Goal: Task Accomplishment & Management: Complete application form

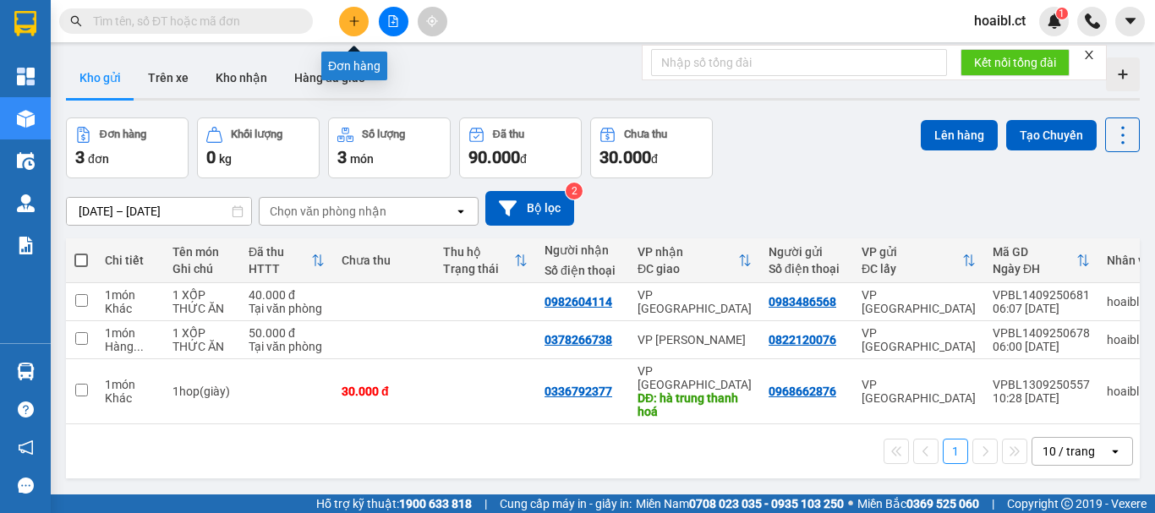
click at [346, 17] on button at bounding box center [354, 22] width 30 height 30
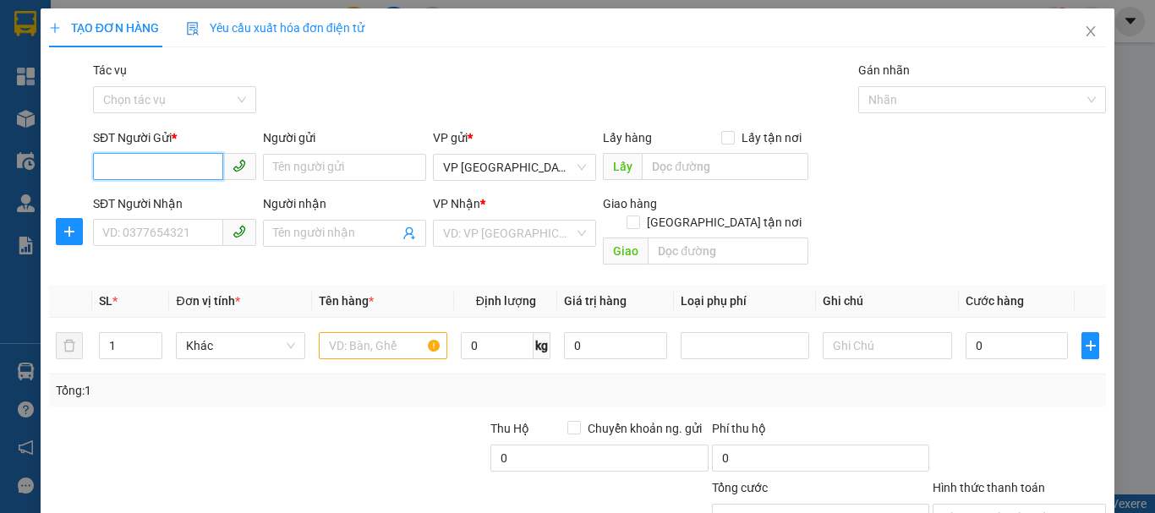
click at [150, 174] on input "SĐT Người Gửi *" at bounding box center [158, 166] width 130 height 27
type input "0"
click at [452, 233] on input "search" at bounding box center [508, 233] width 131 height 25
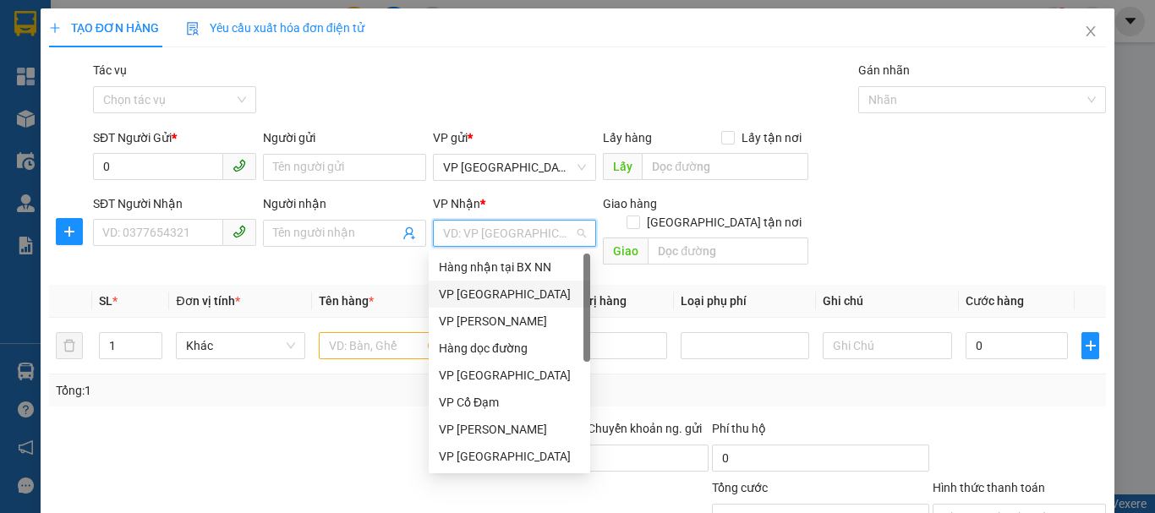
click at [457, 294] on div "VP [GEOGRAPHIC_DATA]" at bounding box center [509, 294] width 141 height 19
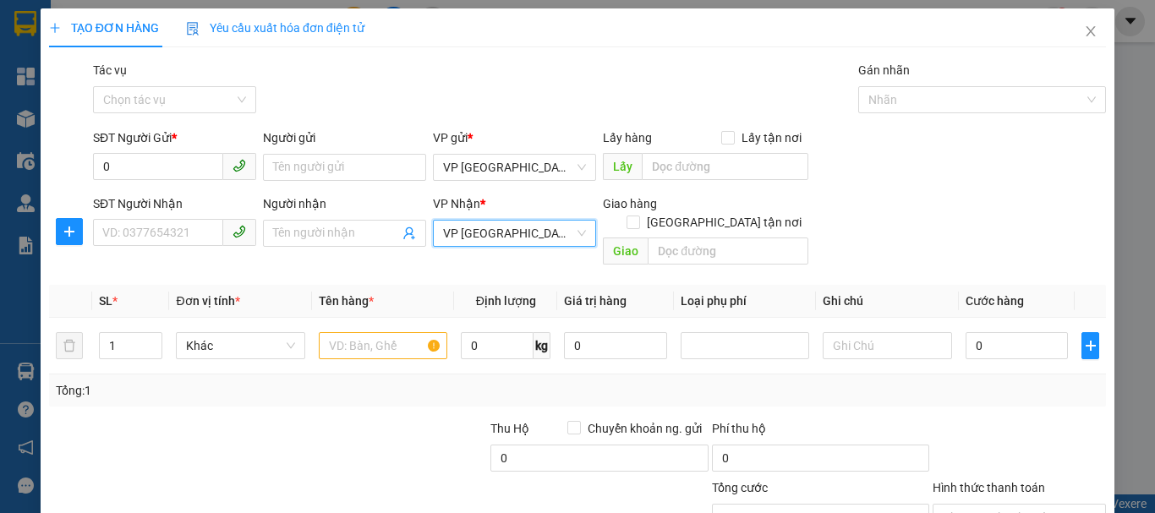
click at [355, 421] on div at bounding box center [378, 448] width 221 height 59
click at [540, 232] on span "VP [GEOGRAPHIC_DATA]" at bounding box center [514, 233] width 143 height 25
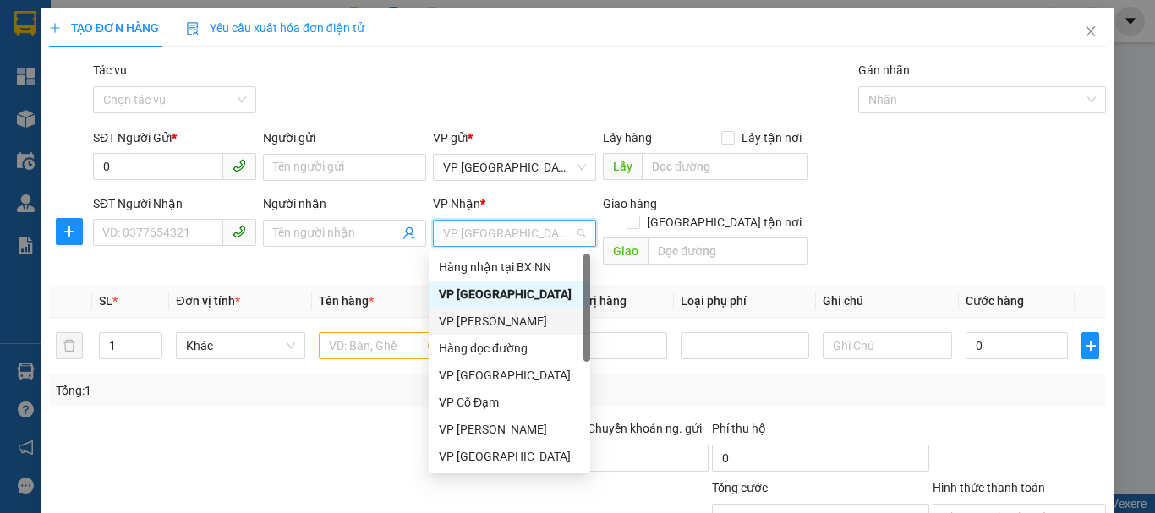
click at [483, 319] on div "VP [PERSON_NAME]" at bounding box center [509, 321] width 141 height 19
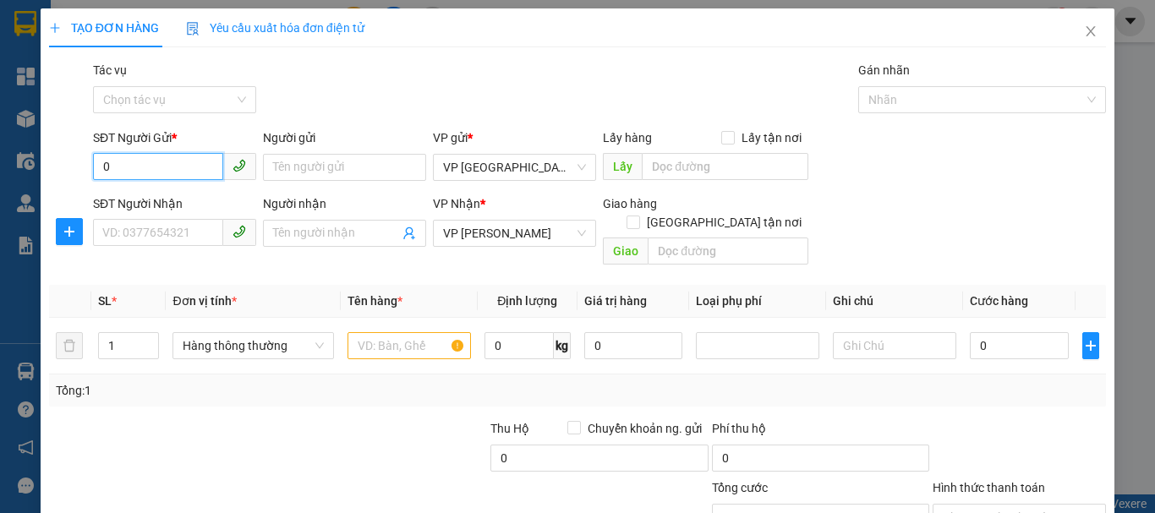
click at [197, 163] on input "0" at bounding box center [158, 166] width 130 height 27
click at [192, 174] on input "SĐT Người Gửi *" at bounding box center [158, 166] width 130 height 27
type input "0978400779"
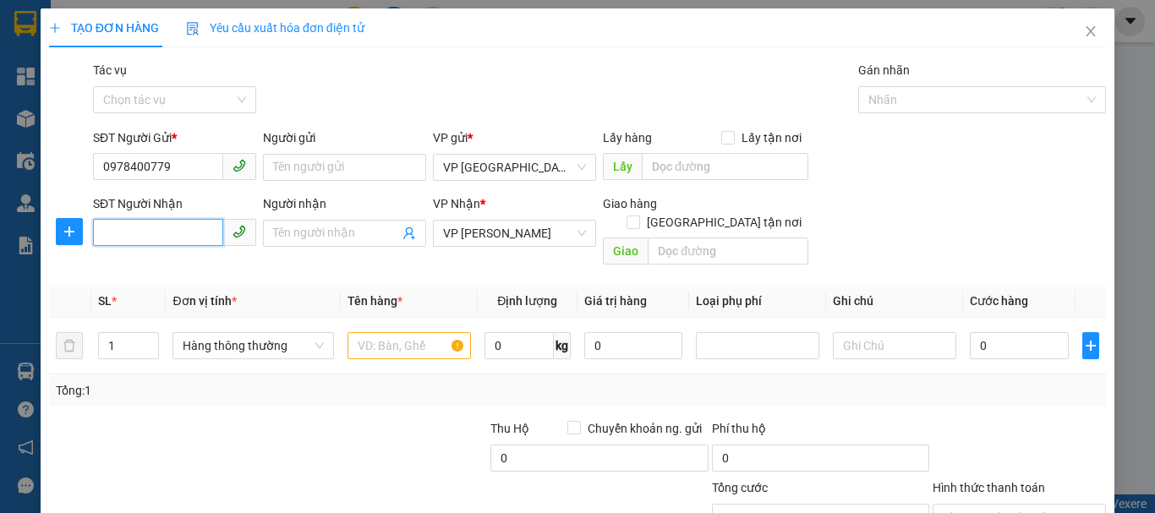
click at [172, 233] on input "SĐT Người Nhận" at bounding box center [158, 232] width 130 height 27
type input "0915400779"
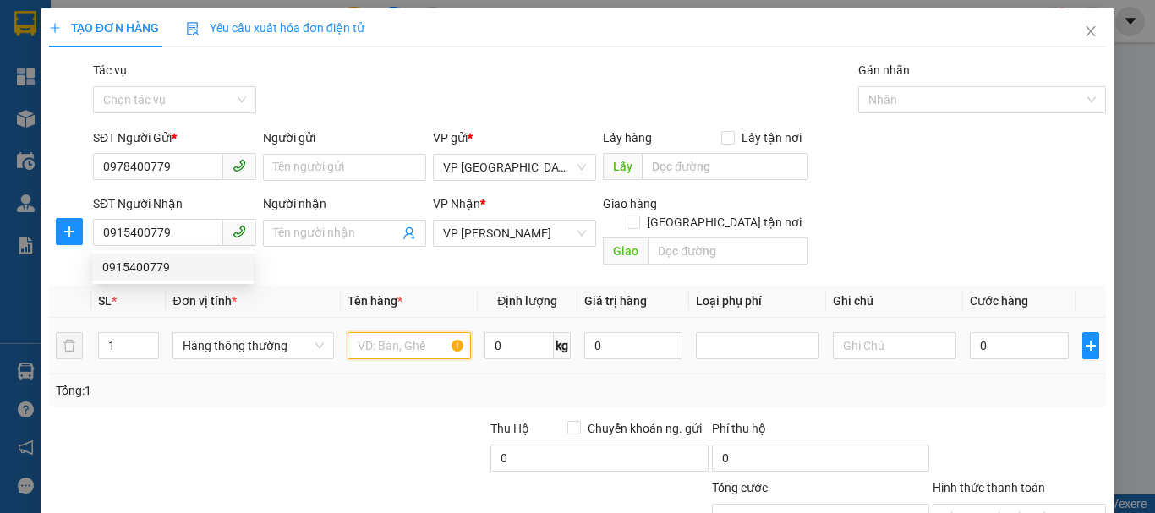
click at [425, 333] on input "text" at bounding box center [408, 345] width 123 height 27
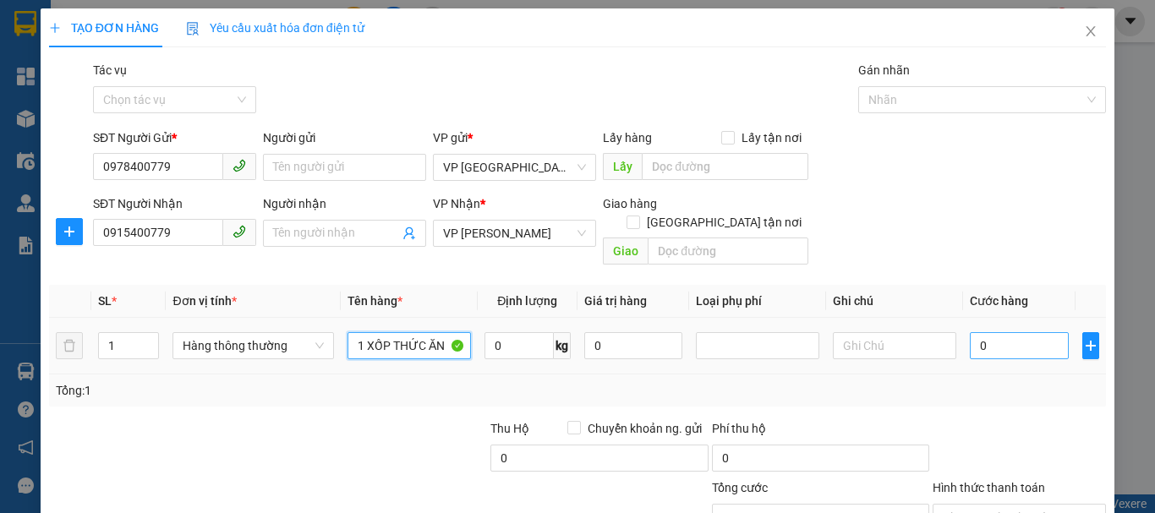
type input "1 XỐP THỨC ĂN"
click at [998, 332] on input "0" at bounding box center [1018, 345] width 99 height 27
type input "03"
type input "3"
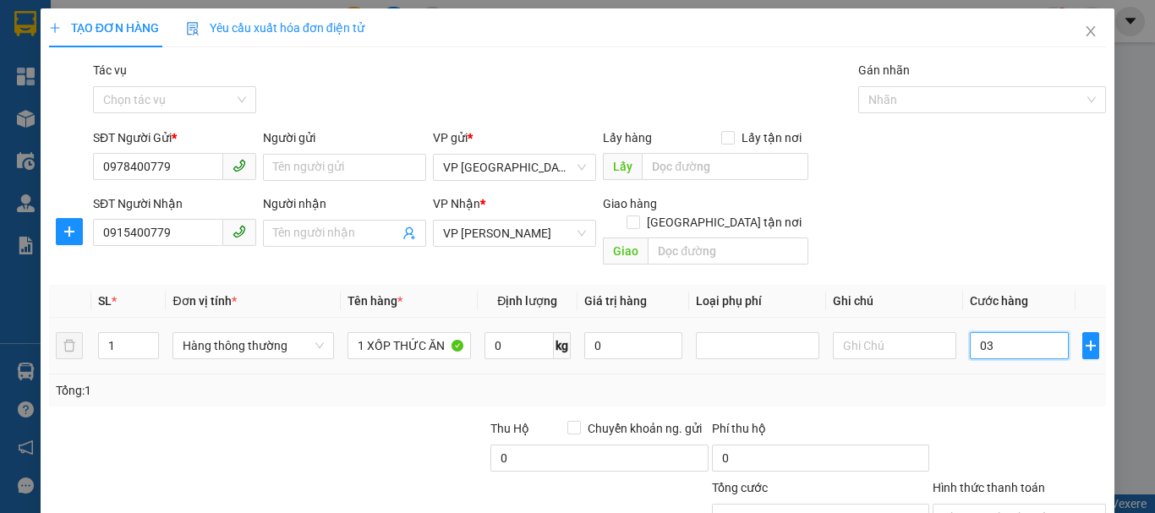
type input "030"
type input "30"
type input "0.300"
type input "300"
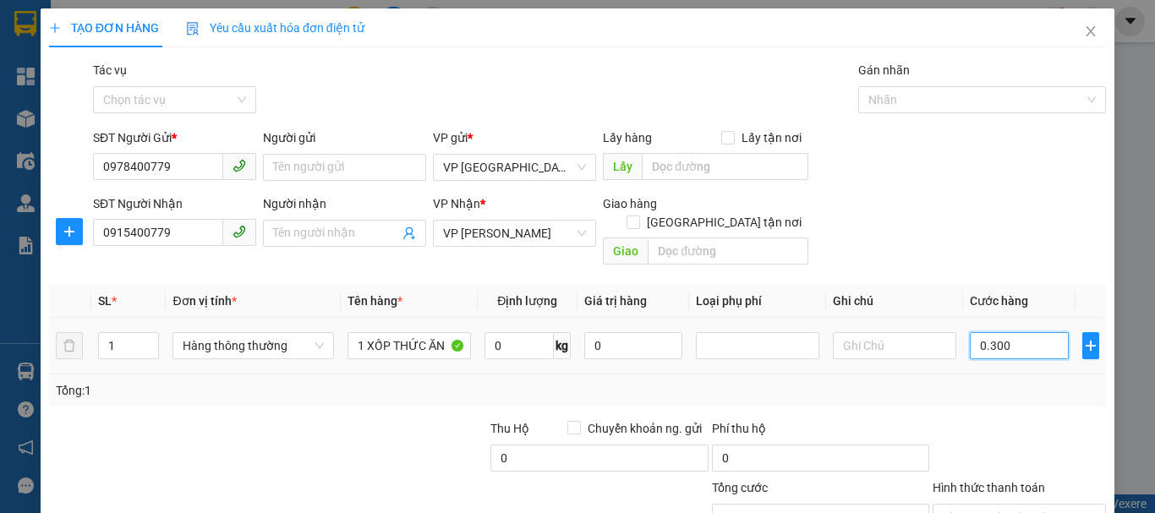
type input "300"
type input "030"
type input "30"
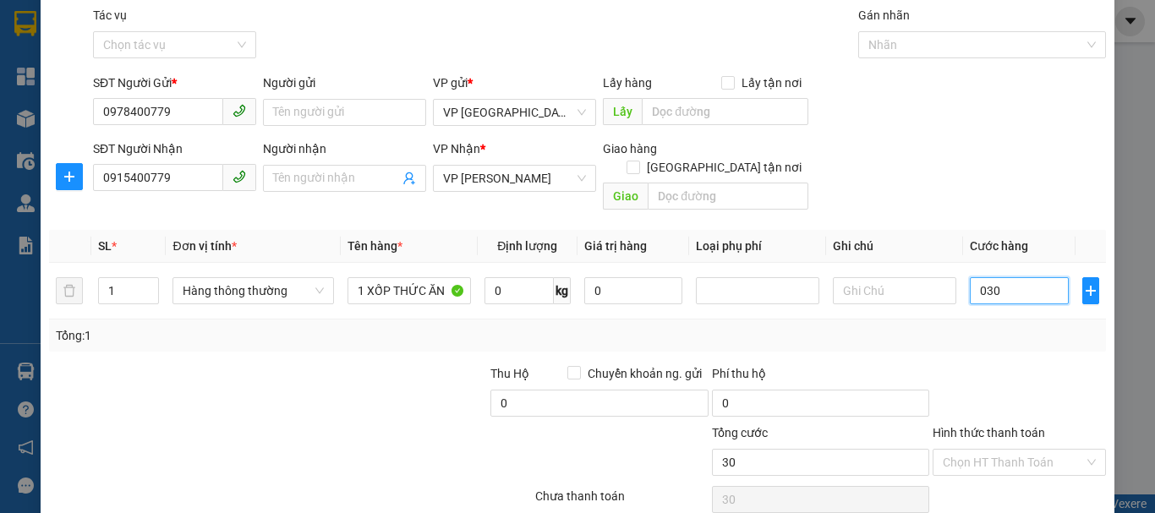
scroll to position [85, 0]
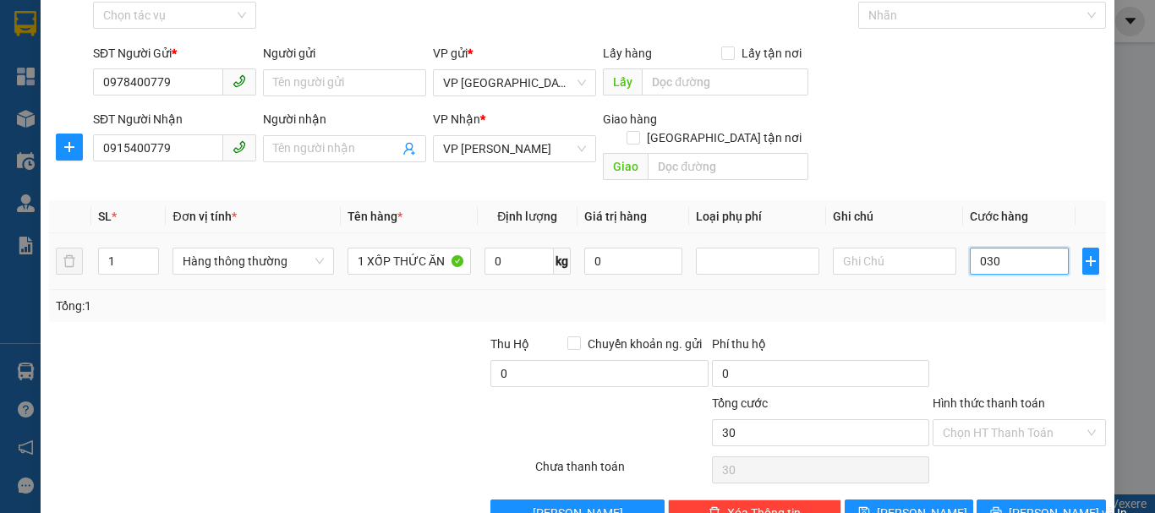
drag, startPoint x: 996, startPoint y: 254, endPoint x: 936, endPoint y: 259, distance: 60.2
click at [936, 259] on tr "1 Hàng thông thường 1 XỐP THỨC ĂN 0 kg 0 030" at bounding box center [577, 261] width 1057 height 57
type input "3"
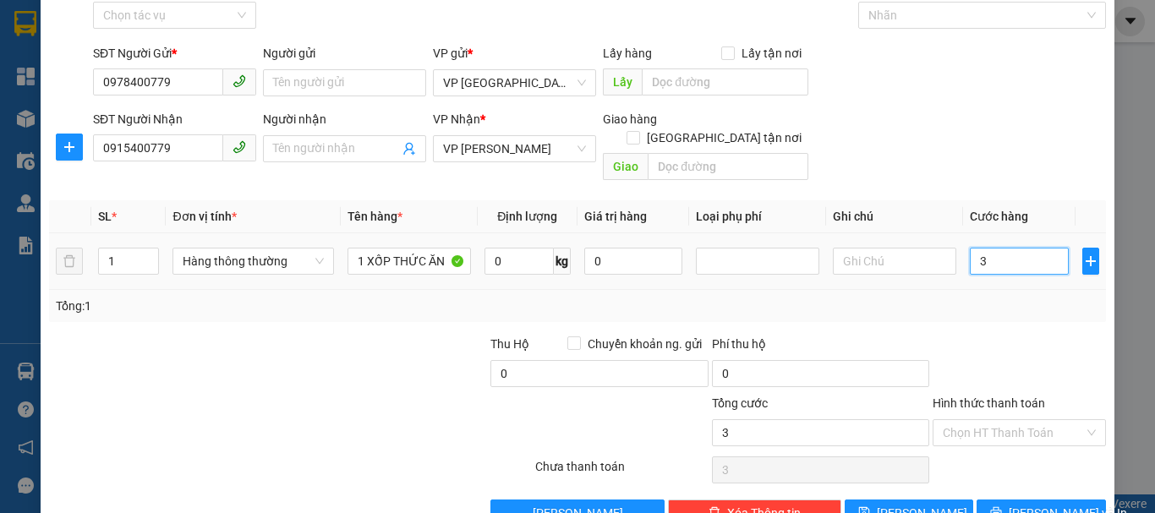
type input "30"
type input "300"
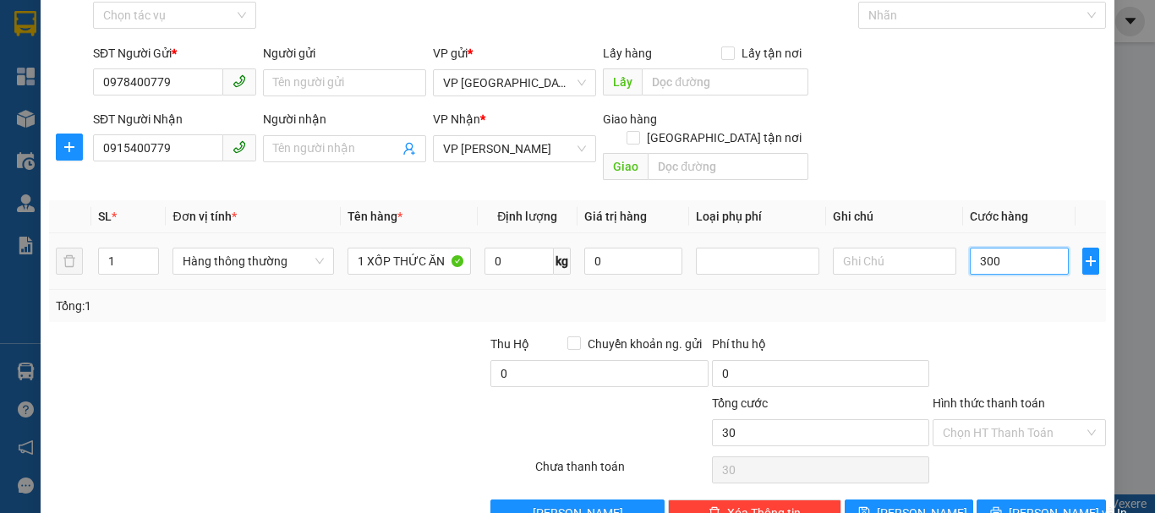
type input "300"
type input "3.000"
type input "30.000"
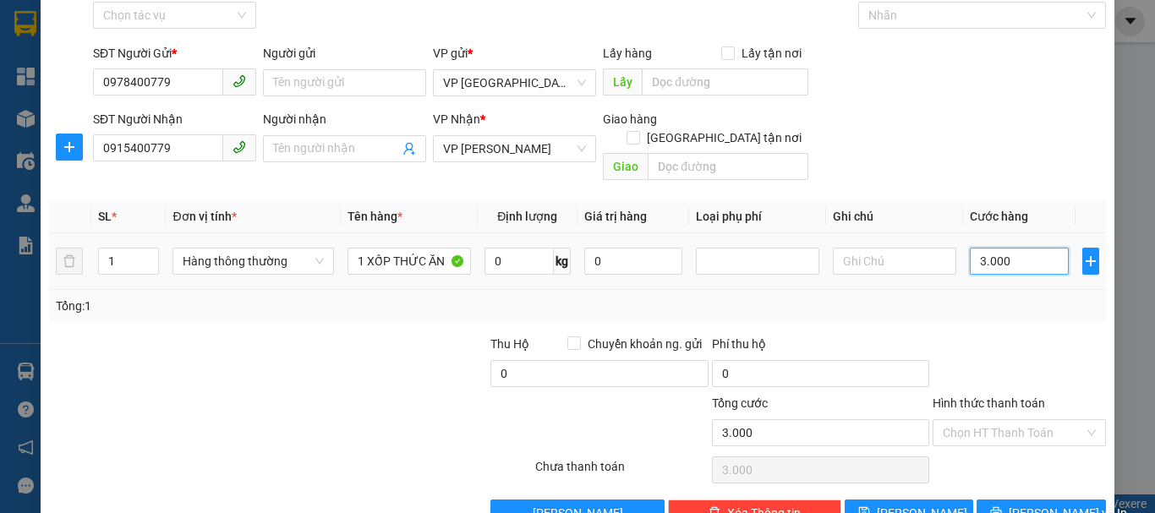
type input "30.000"
click at [949, 420] on input "Hình thức thanh toán" at bounding box center [1012, 432] width 141 height 25
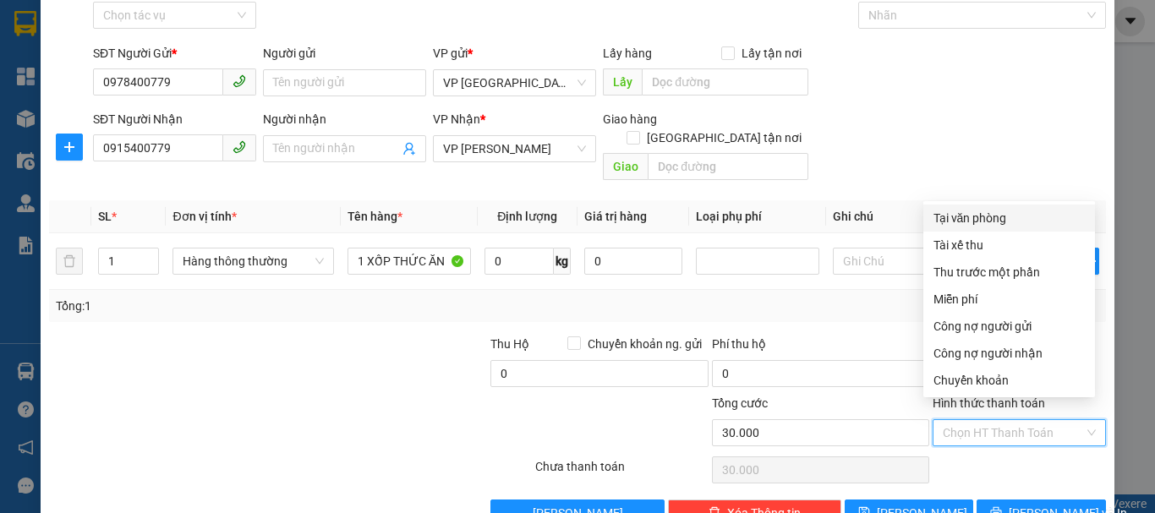
click at [959, 217] on div "Tại văn phòng" at bounding box center [1008, 218] width 151 height 19
type input "0"
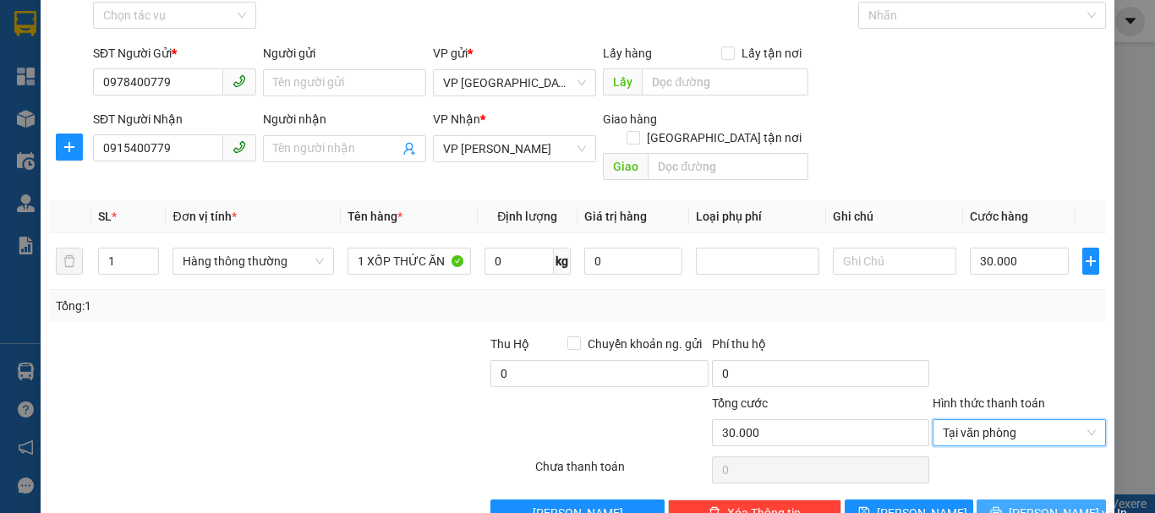
click at [1029, 504] on span "[PERSON_NAME] và In" at bounding box center [1067, 513] width 118 height 19
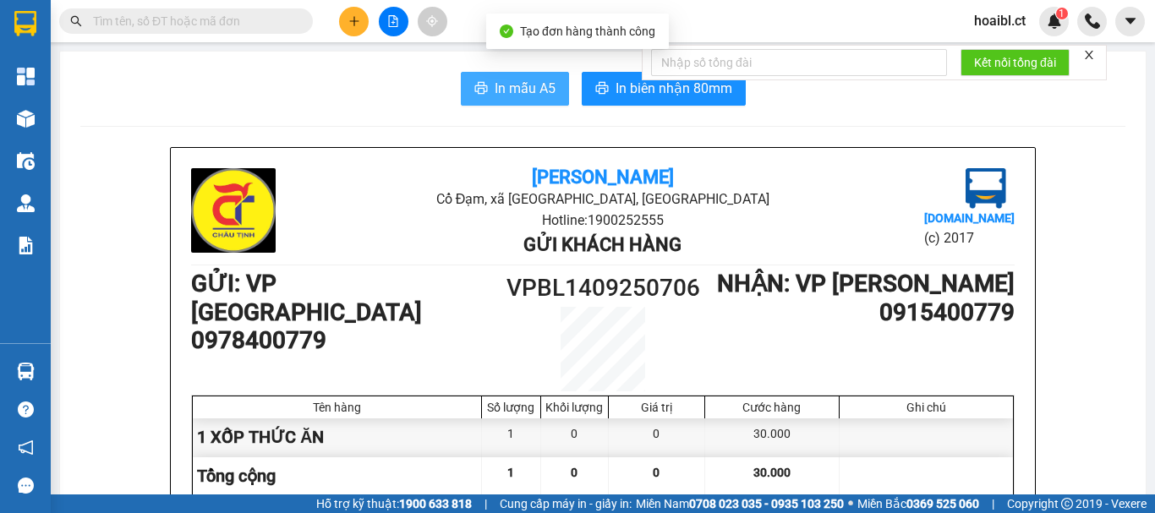
click at [534, 90] on span "In mẫu A5" at bounding box center [524, 88] width 61 height 21
